Goal: Task Accomplishment & Management: Manage account settings

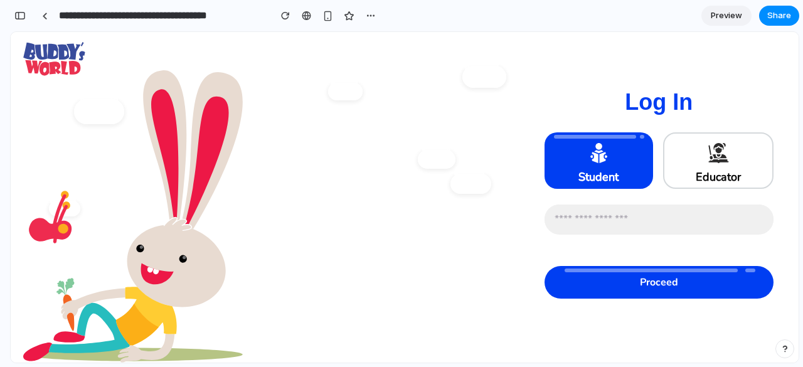
click at [483, 78] on div at bounding box center [491, 77] width 44 height 22
click at [18, 16] on div "button" at bounding box center [19, 15] width 11 height 9
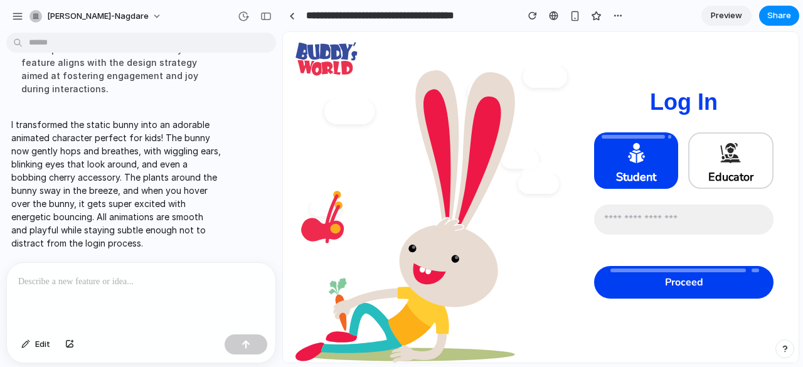
click at [144, 286] on div at bounding box center [141, 296] width 269 height 67
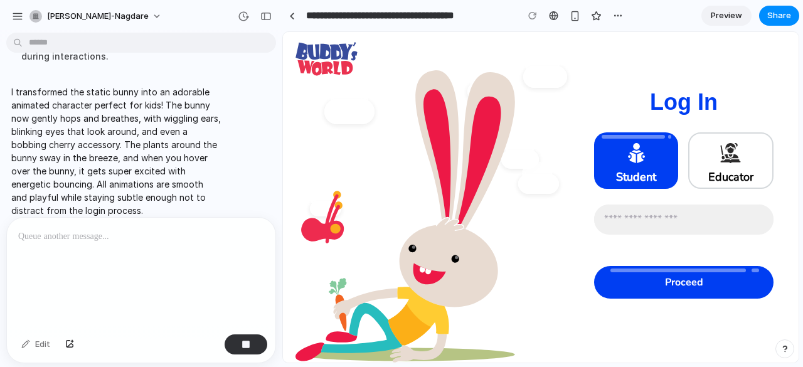
scroll to position [612, 0]
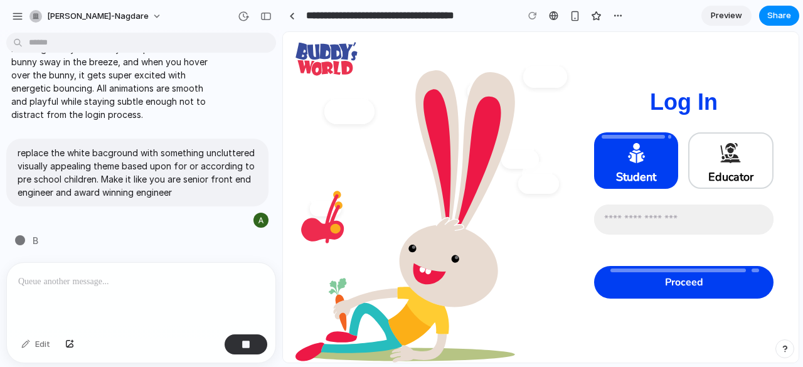
click at [406, 280] on icon at bounding box center [449, 262] width 99 height 89
click at [720, 14] on span "Preview" at bounding box center [726, 15] width 31 height 13
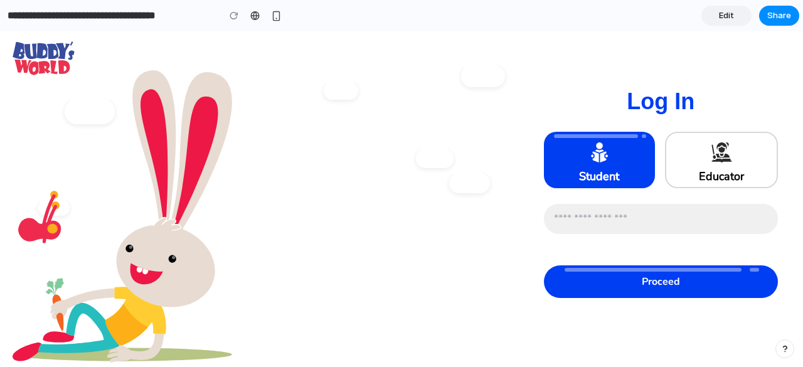
scroll to position [1, 0]
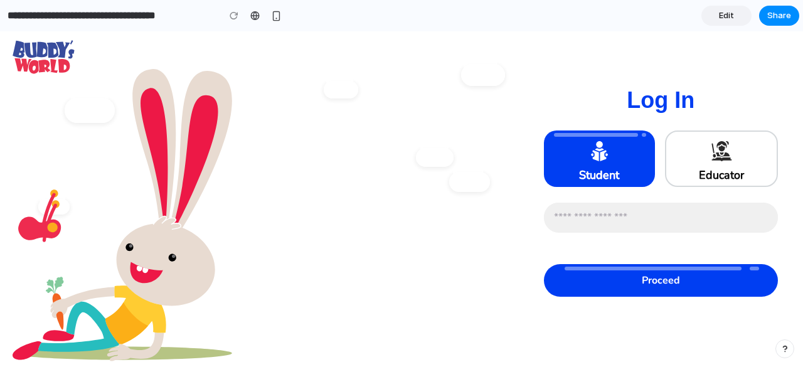
click at [720, 14] on span "Edit" at bounding box center [726, 15] width 15 height 13
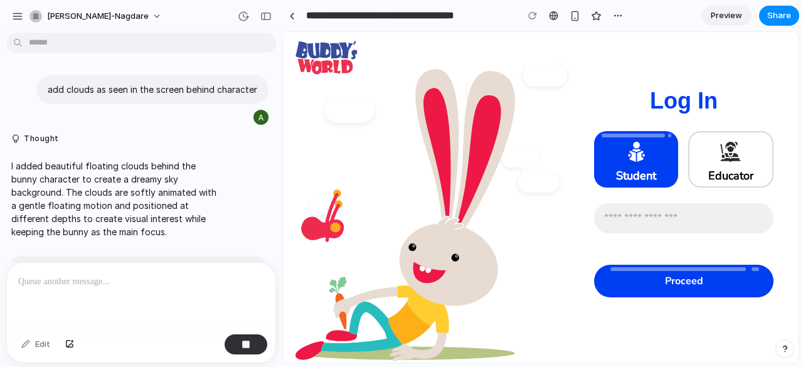
scroll to position [382, 0]
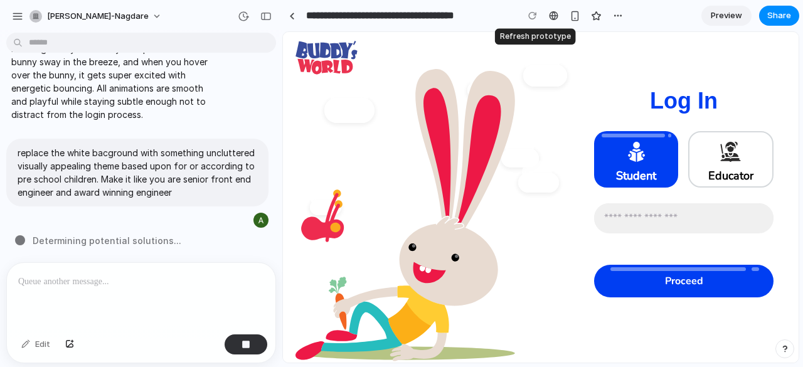
click at [531, 18] on div at bounding box center [532, 15] width 19 height 19
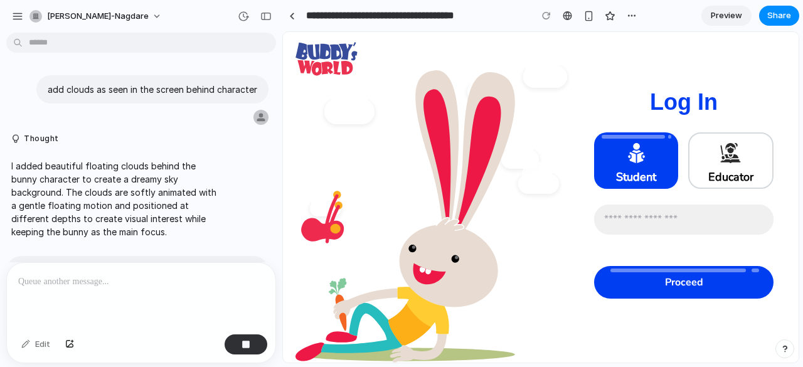
scroll to position [382, 0]
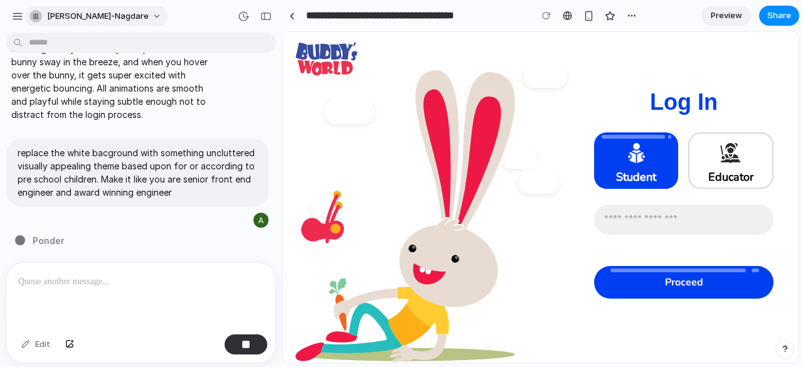
click at [115, 14] on button "[PERSON_NAME]-nagdare" at bounding box center [96, 16] width 144 height 20
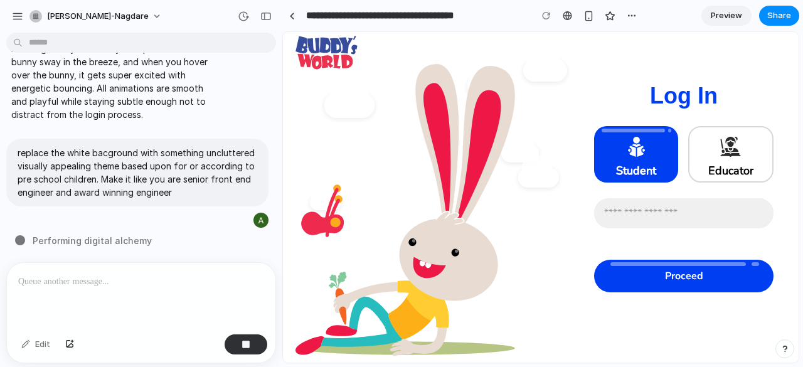
scroll to position [0, 0]
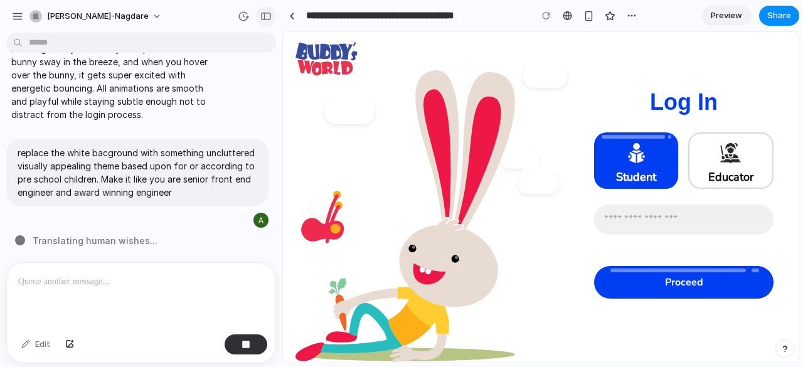
click at [260, 17] on div "button" at bounding box center [265, 16] width 11 height 9
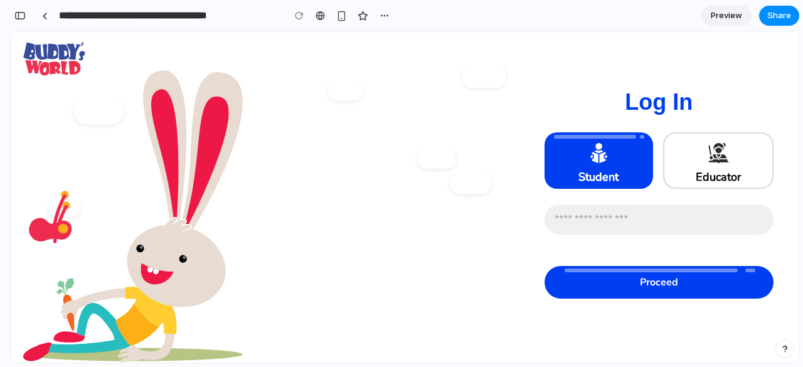
scroll to position [6, 0]
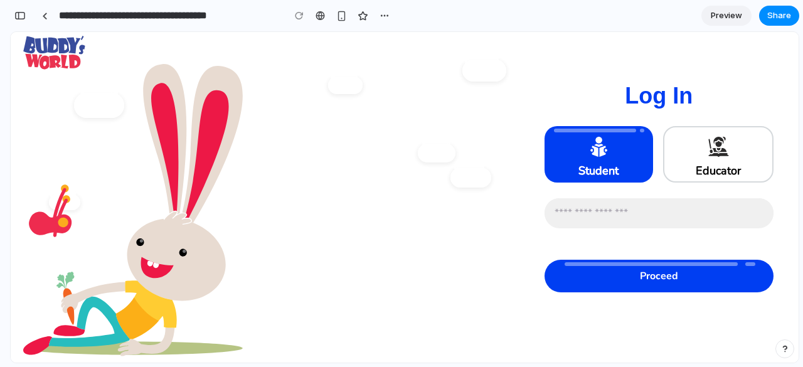
click at [787, 350] on div "button" at bounding box center [785, 349] width 9 height 9
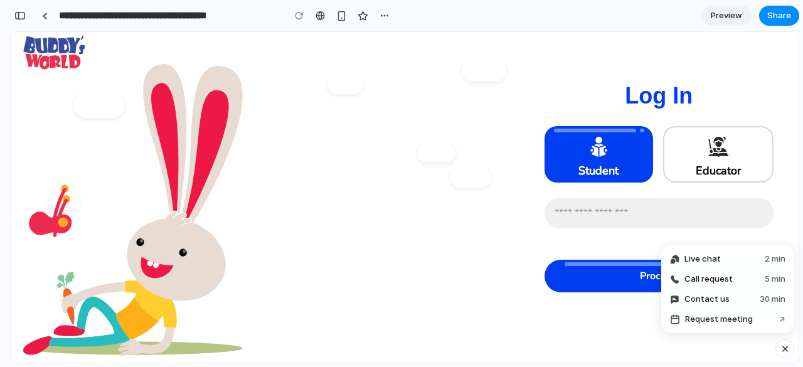
click at [785, 347] on div "button" at bounding box center [785, 348] width 11 height 15
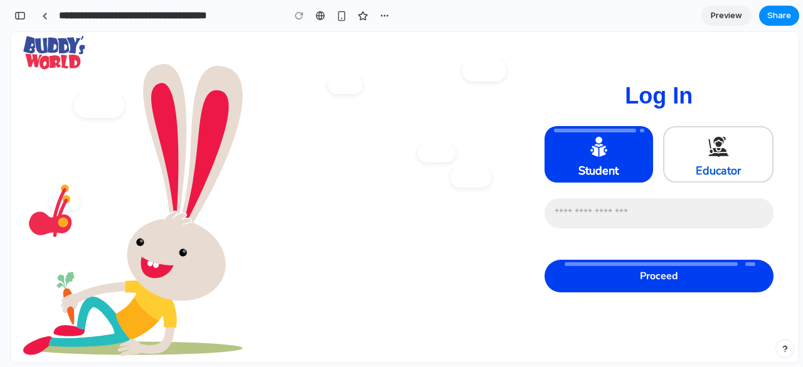
click at [714, 168] on span "Educator" at bounding box center [718, 156] width 45 height 44
click at [589, 145] on icon at bounding box center [599, 146] width 26 height 25
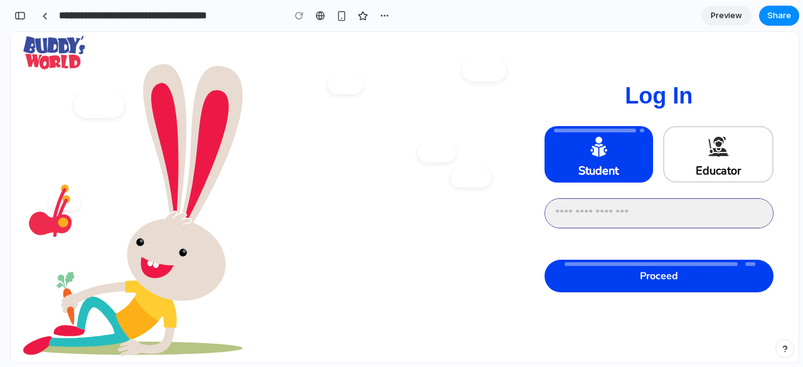
click at [636, 220] on input "number" at bounding box center [659, 213] width 228 height 29
type input "*"
click at [24, 17] on div "button" at bounding box center [19, 15] width 11 height 9
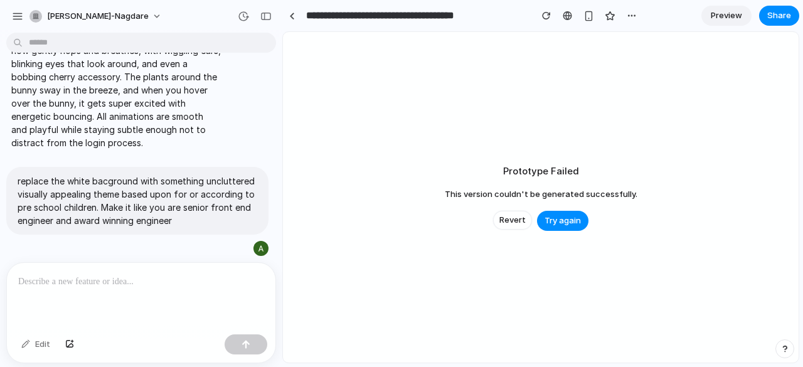
scroll to position [353, 0]
click at [571, 219] on span "Try again" at bounding box center [563, 221] width 36 height 13
click at [568, 220] on span "Try again" at bounding box center [563, 221] width 36 height 13
click at [561, 228] on button "Try again" at bounding box center [562, 221] width 51 height 20
click at [523, 218] on span "Revert" at bounding box center [513, 220] width 26 height 13
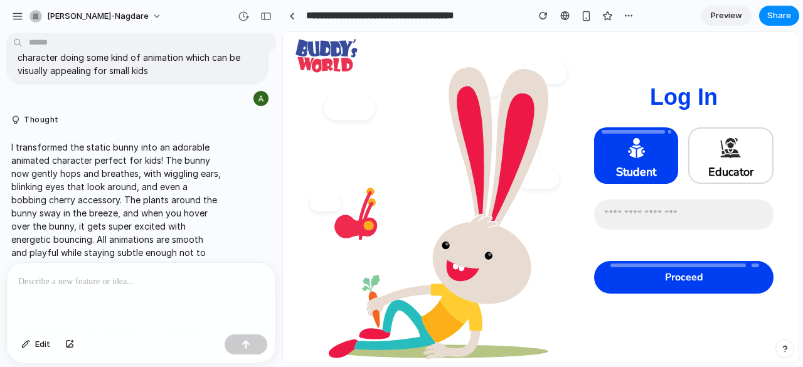
scroll to position [353, 0]
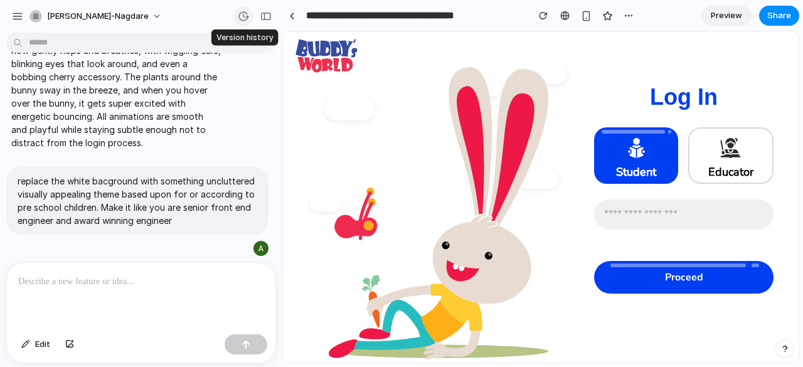
click at [242, 18] on div "button" at bounding box center [243, 16] width 11 height 11
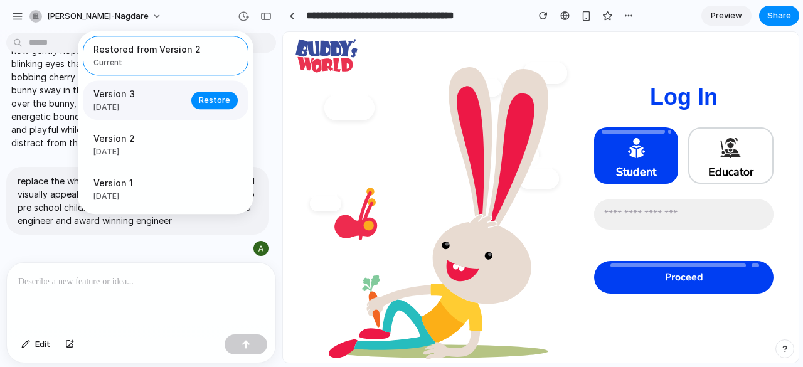
click at [178, 87] on div "Version 3 2d ago Restore" at bounding box center [166, 100] width 166 height 40
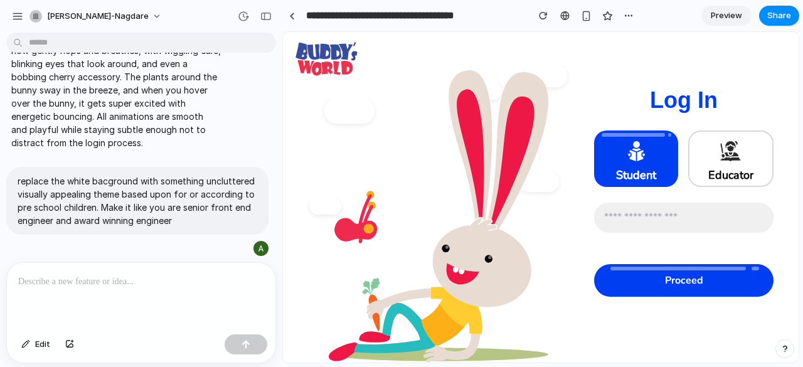
scroll to position [0, 0]
click at [242, 12] on div "button" at bounding box center [243, 16] width 11 height 11
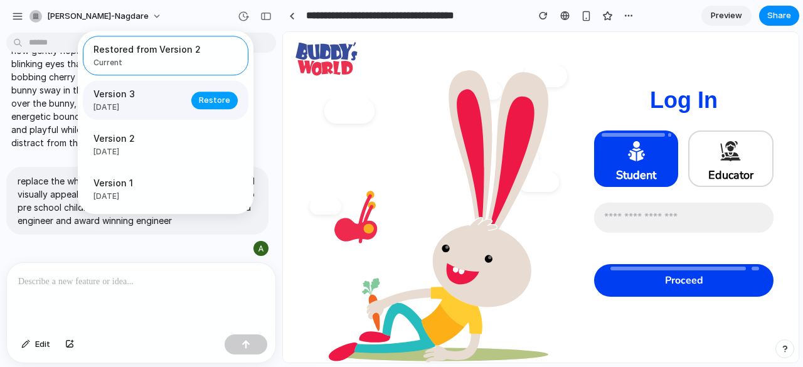
click at [213, 96] on span "Restore" at bounding box center [214, 100] width 31 height 13
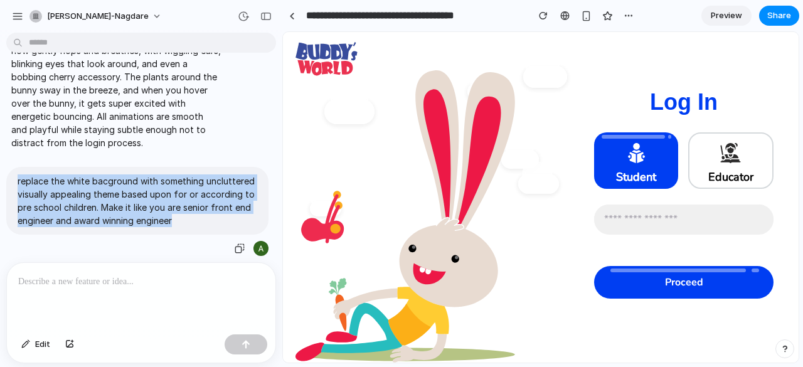
drag, startPoint x: 182, startPoint y: 212, endPoint x: 18, endPoint y: 179, distance: 167.7
click at [18, 179] on p "replace the white bacground with something uncluttered visually appealing theme…" at bounding box center [138, 200] width 240 height 53
copy p "replace the white bacground with something uncluttered visually appealing theme…"
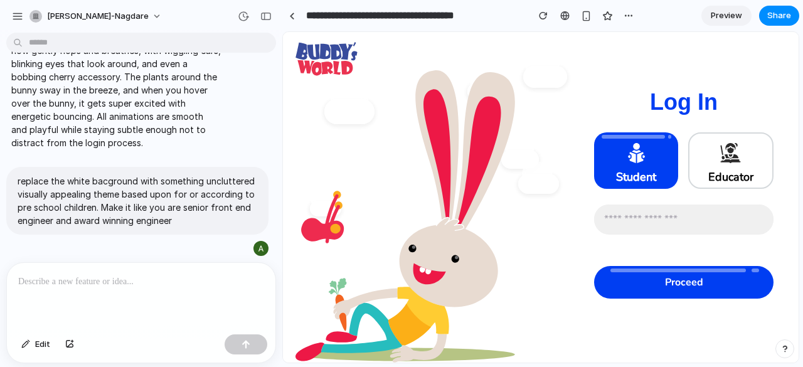
click at [124, 275] on p at bounding box center [141, 281] width 246 height 15
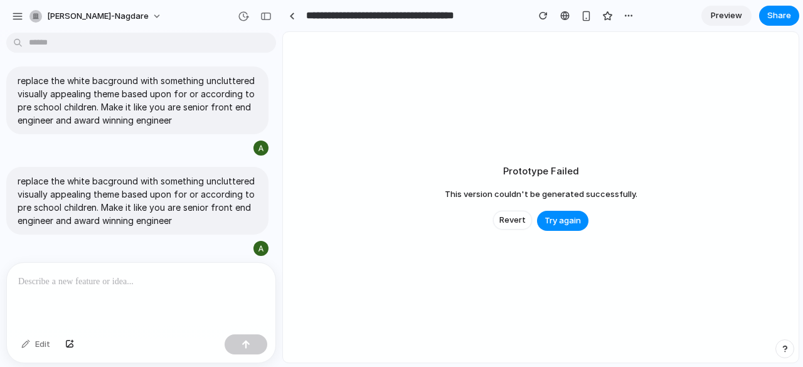
scroll to position [454, 0]
click at [559, 223] on span "Try again" at bounding box center [563, 221] width 36 height 13
click at [244, 19] on div "button" at bounding box center [243, 16] width 11 height 11
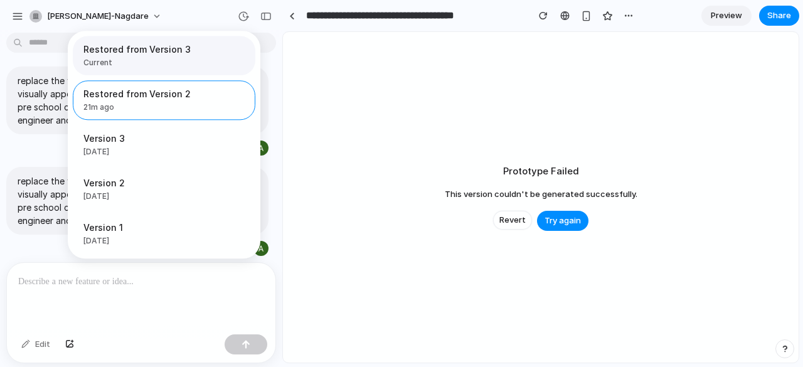
click at [163, 58] on span "Current" at bounding box center [160, 62] width 154 height 11
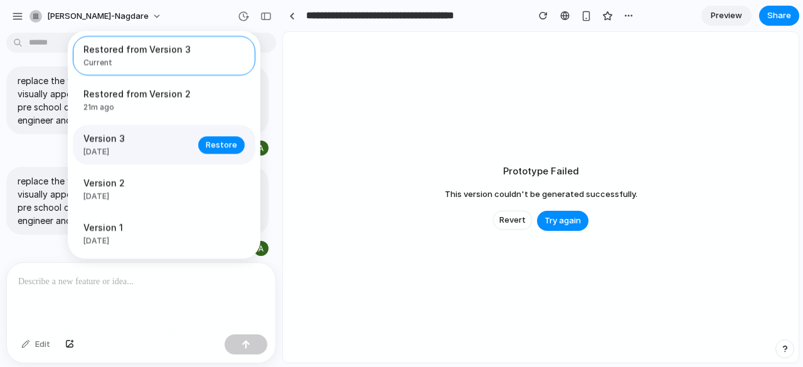
click at [131, 146] on div "Version 3 2d ago" at bounding box center [136, 145] width 107 height 26
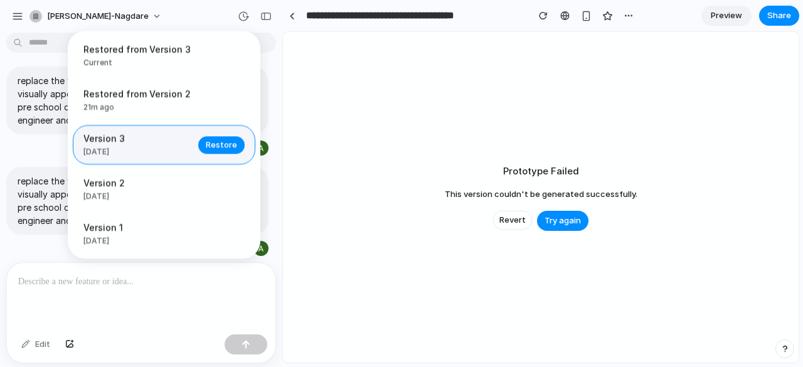
click at [129, 151] on span "2d ago" at bounding box center [136, 151] width 107 height 11
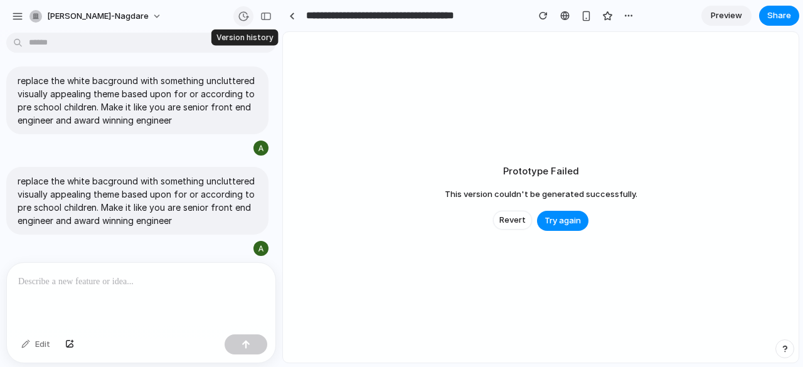
click at [242, 17] on div "button" at bounding box center [243, 16] width 11 height 11
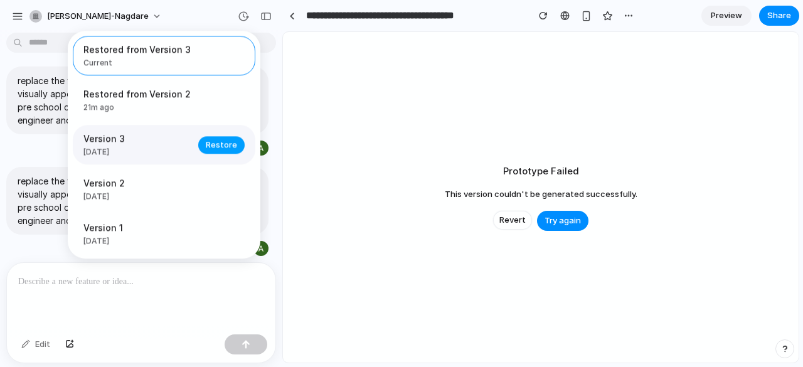
click at [215, 141] on span "Restore" at bounding box center [221, 145] width 31 height 13
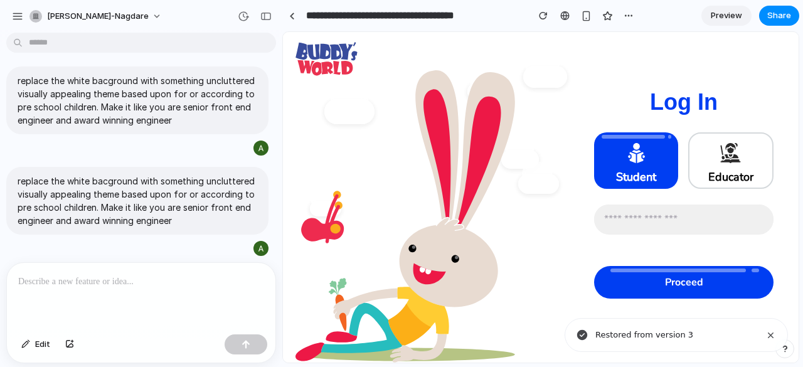
scroll to position [6, 0]
